Goal: Check status: Check status

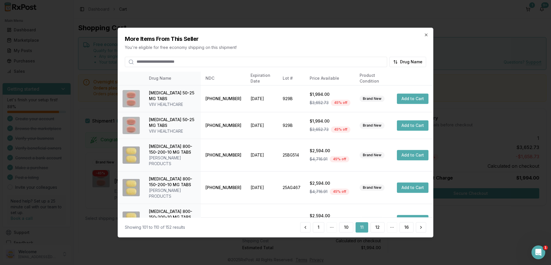
scroll to position [21, 0]
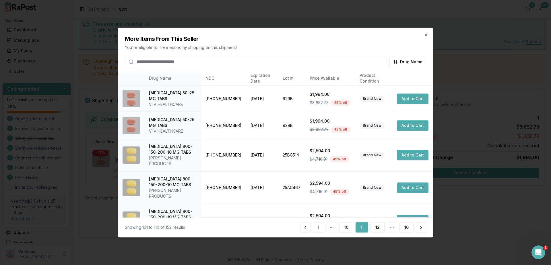
click at [426, 37] on h2 "More Items From This Seller" at bounding box center [276, 39] width 302 height 8
click at [428, 34] on icon "button" at bounding box center [426, 35] width 2 height 2
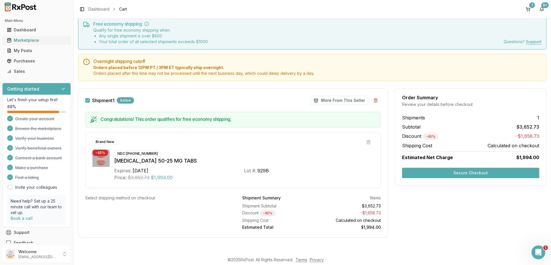
click at [26, 40] on div "Marketplace" at bounding box center [36, 40] width 59 height 6
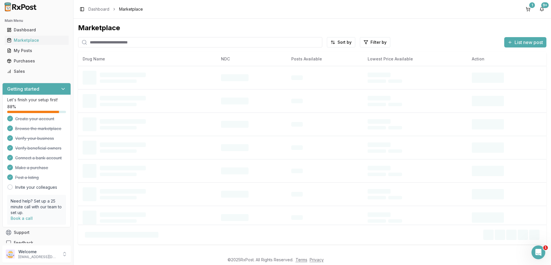
paste input "*******"
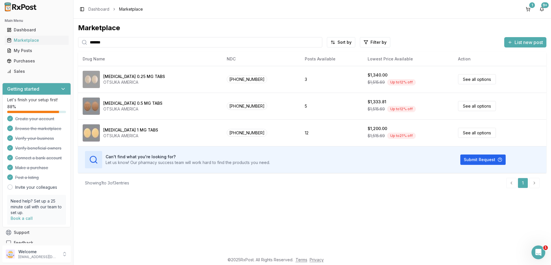
type input "*******"
click at [27, 59] on div "Purchases" at bounding box center [36, 61] width 59 height 6
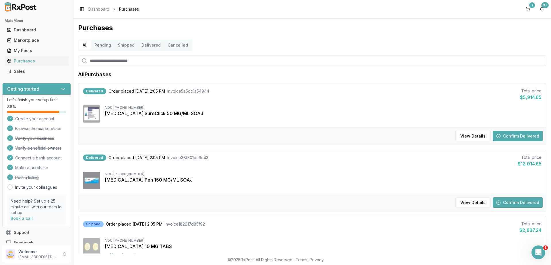
click at [124, 45] on button "Shipped" at bounding box center [127, 44] width 24 height 9
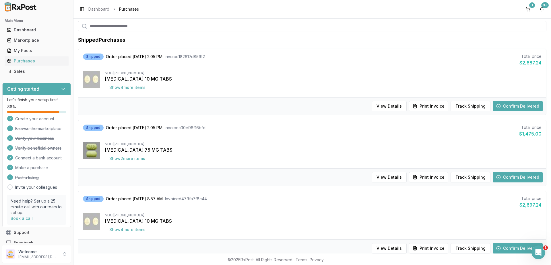
click at [129, 87] on button "Show 4 more item s" at bounding box center [127, 87] width 45 height 10
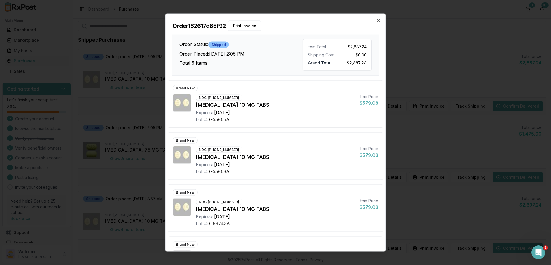
scroll to position [88, 0]
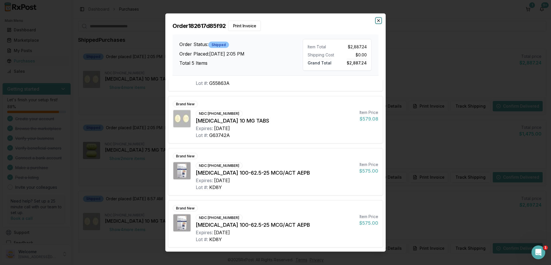
click at [380, 20] on icon "button" at bounding box center [379, 20] width 5 height 5
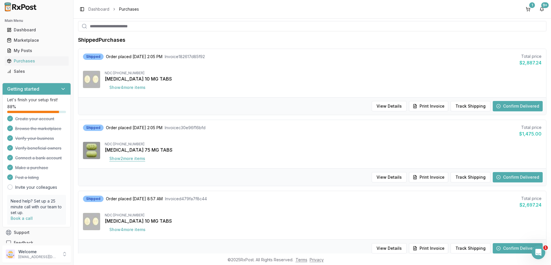
click at [125, 156] on button "Show 2 more item s" at bounding box center [127, 158] width 45 height 10
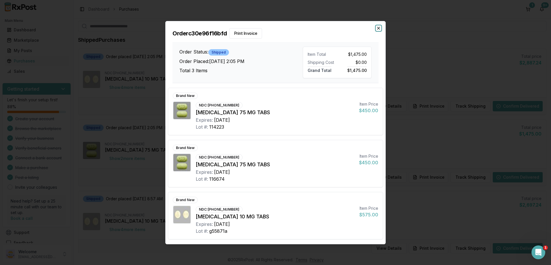
click at [378, 27] on icon "button" at bounding box center [379, 28] width 5 height 5
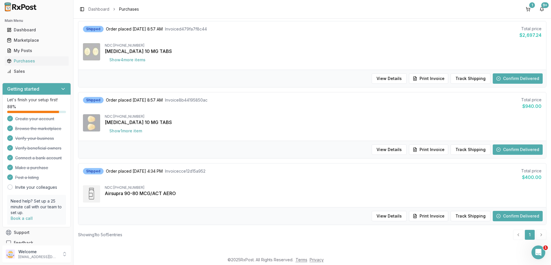
scroll to position [204, 0]
click at [123, 61] on button "Show 4 more item s" at bounding box center [127, 59] width 45 height 10
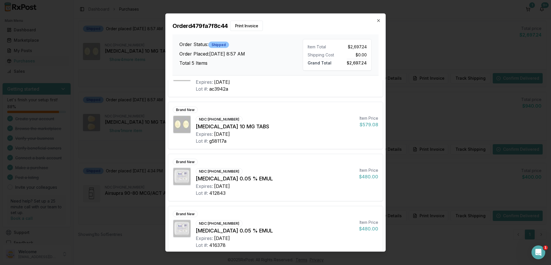
scroll to position [88, 0]
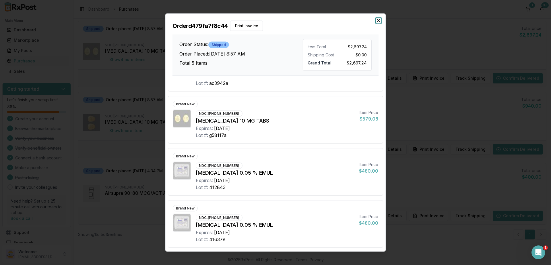
click at [379, 22] on icon "button" at bounding box center [379, 20] width 5 height 5
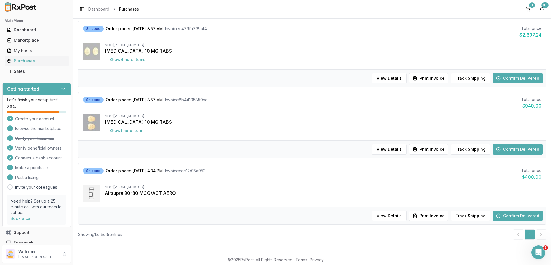
scroll to position [204, 0]
click at [121, 130] on button "Show 1 more item" at bounding box center [126, 130] width 42 height 10
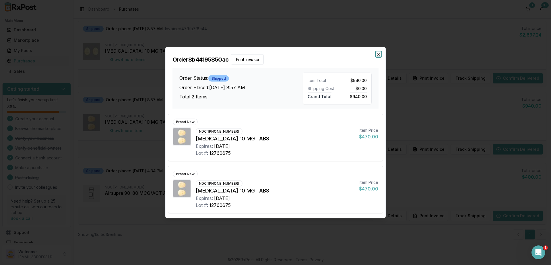
click at [377, 55] on icon "button" at bounding box center [379, 54] width 5 height 5
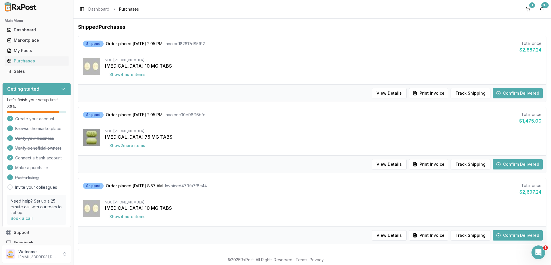
scroll to position [0, 0]
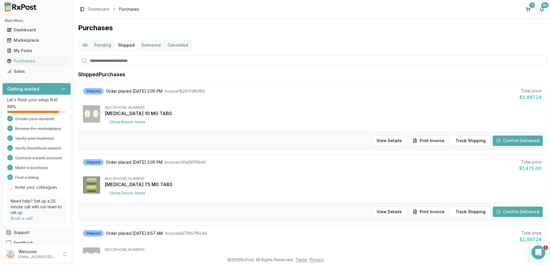
click at [99, 46] on button "Pending" at bounding box center [103, 44] width 24 height 9
